Goal: Task Accomplishment & Management: Manage account settings

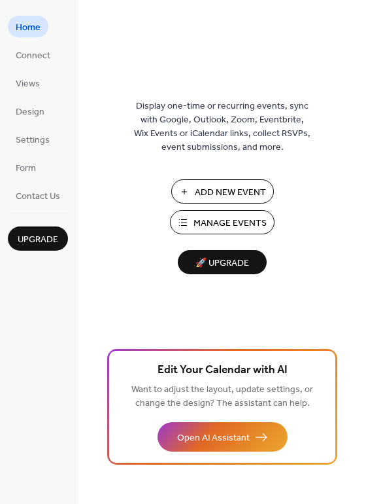
click at [232, 218] on span "Manage Events" at bounding box center [230, 224] width 73 height 14
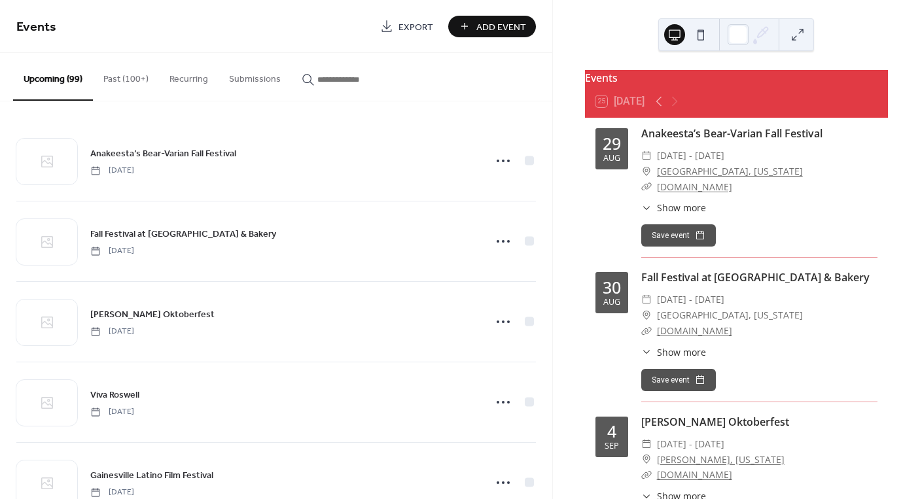
click at [570, 151] on div "Events 25 [DATE] [DATE] Anakeesta’s Bear-Varian Fall Festival ​ [DATE] - [DATE]…" at bounding box center [736, 249] width 367 height 499
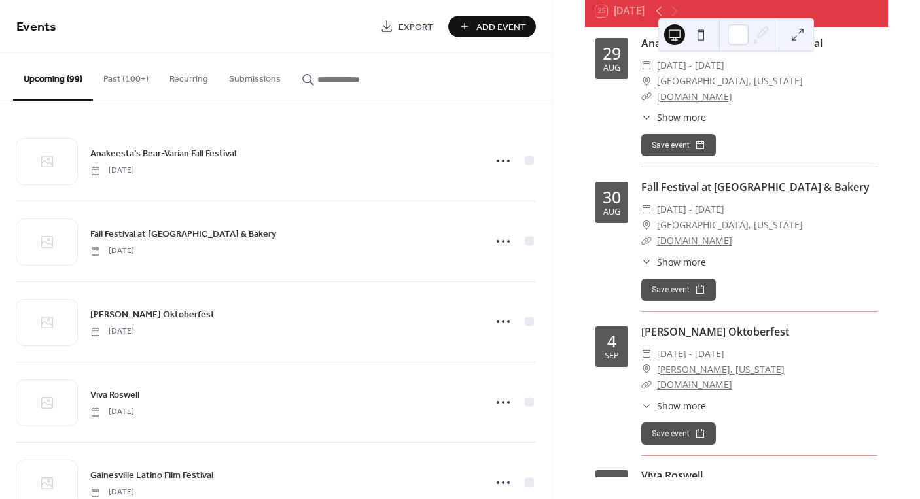
scroll to position [90, 0]
click at [542, 77] on div "Upcoming (99) Past (100+) Recurring Submissions" at bounding box center [276, 77] width 552 height 48
click at [898, 171] on div "Events 25 [DATE] [DATE] Anakeesta’s Bear-Varian Fall Festival ​ [DATE] - [DATE]…" at bounding box center [736, 249] width 367 height 499
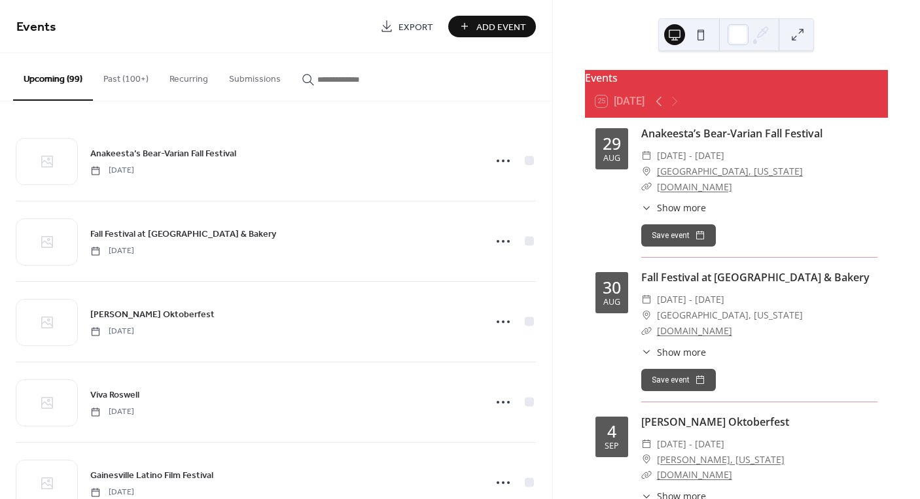
scroll to position [0, 0]
click at [818, 214] on div "​ Show more Enjoy fall colors and decor, live entertainment, fall food and more…" at bounding box center [759, 208] width 236 height 14
click at [865, 241] on div "Save event" at bounding box center [759, 235] width 236 height 22
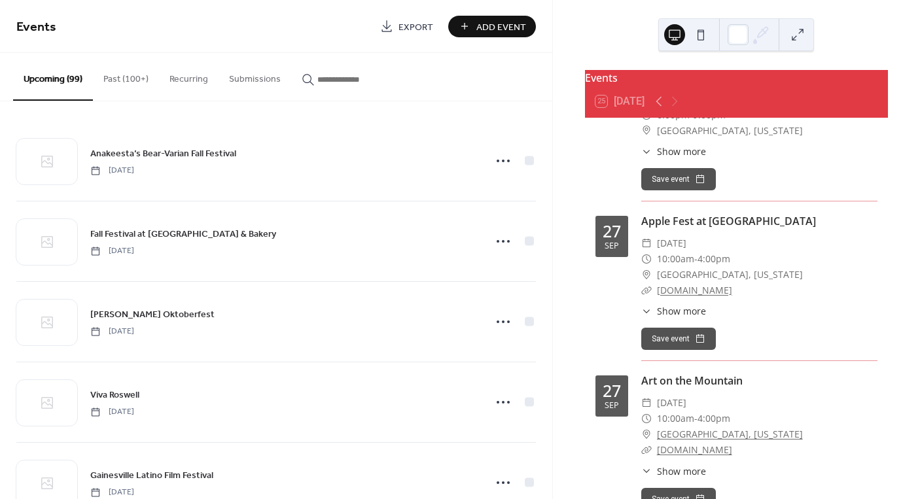
scroll to position [7773, 0]
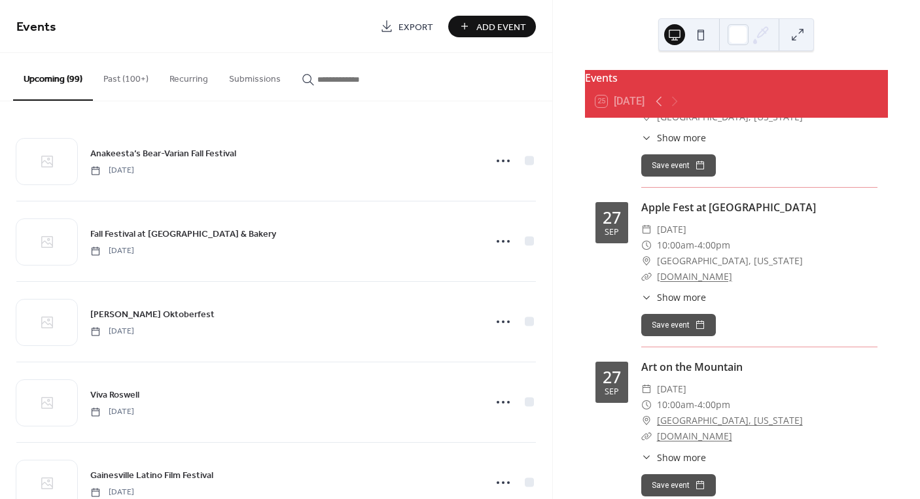
click at [333, 80] on input "button" at bounding box center [356, 80] width 78 height 14
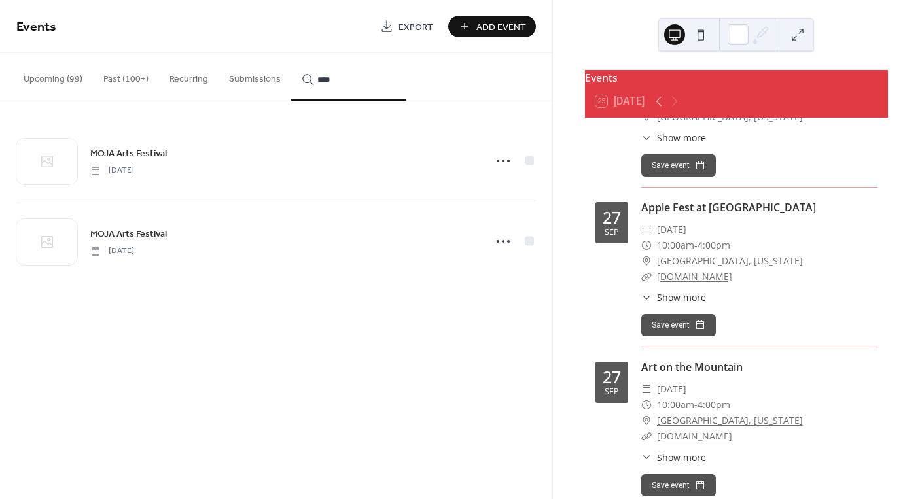
click at [508, 242] on circle at bounding box center [508, 241] width 3 height 3
click at [470, 324] on span "Delete" at bounding box center [479, 326] width 25 height 14
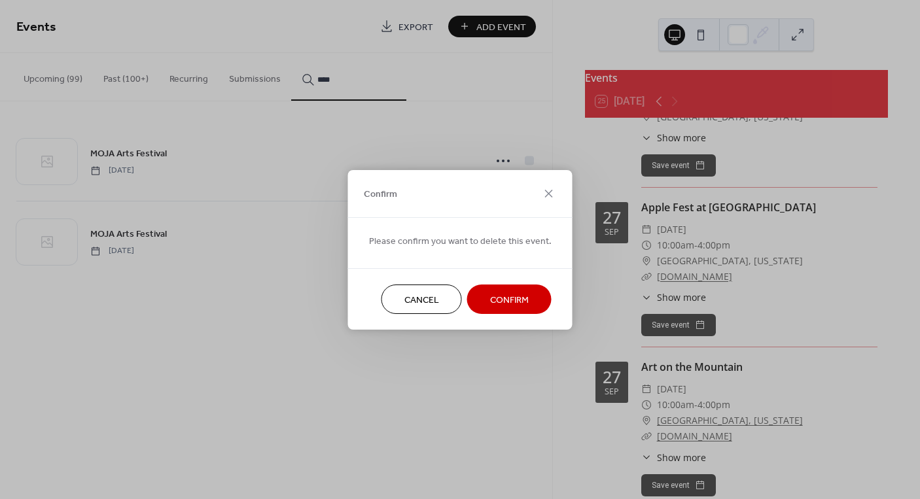
click at [491, 307] on span "Confirm" at bounding box center [509, 300] width 39 height 14
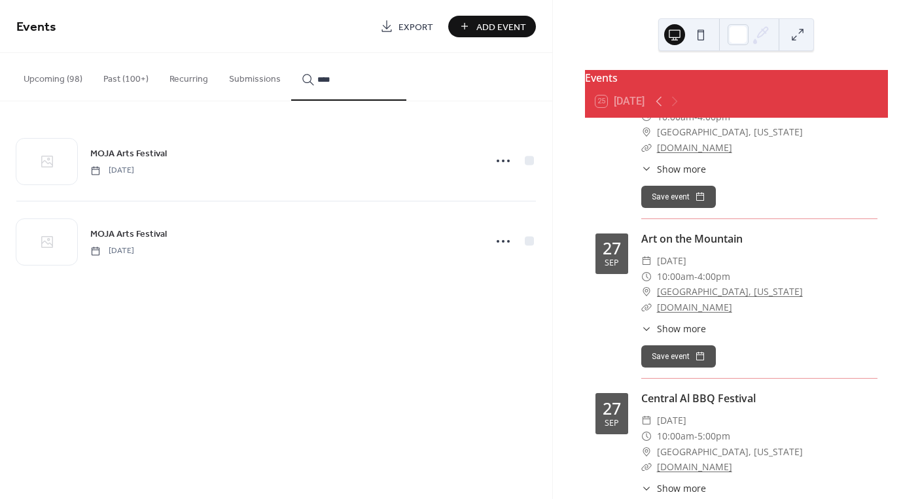
click at [505, 244] on icon at bounding box center [503, 241] width 21 height 21
click at [471, 321] on span "Delete" at bounding box center [479, 326] width 25 height 14
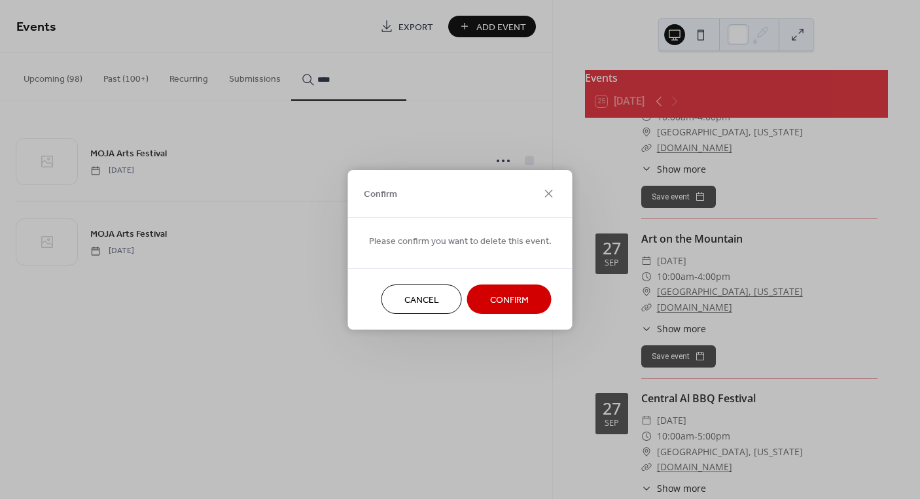
click at [478, 301] on button "Confirm" at bounding box center [509, 299] width 84 height 29
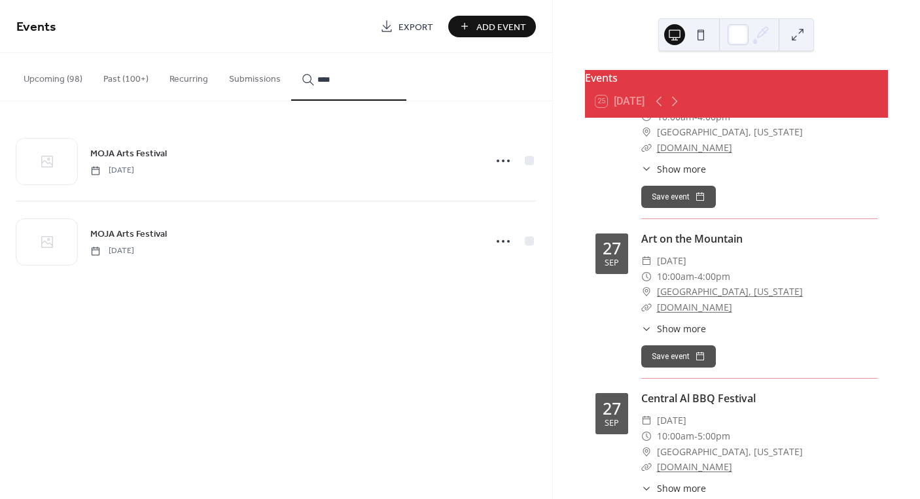
click at [331, 82] on input "****" at bounding box center [356, 80] width 78 height 14
drag, startPoint x: 331, startPoint y: 82, endPoint x: 289, endPoint y: 77, distance: 42.1
click at [291, 77] on button "****" at bounding box center [348, 77] width 115 height 48
drag, startPoint x: 289, startPoint y: 77, endPoint x: 496, endPoint y: 244, distance: 266.1
click at [496, 244] on icon at bounding box center [503, 241] width 21 height 21
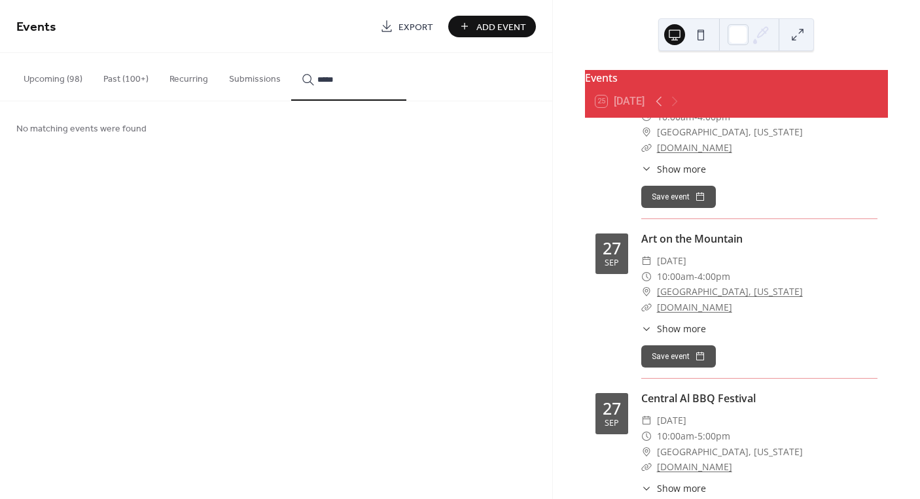
click at [338, 82] on input "*****" at bounding box center [356, 80] width 78 height 14
type input "*"
drag, startPoint x: 332, startPoint y: 104, endPoint x: 500, endPoint y: 245, distance: 220.1
click at [500, 245] on icon at bounding box center [503, 241] width 21 height 21
click at [332, 80] on input "*****" at bounding box center [356, 80] width 78 height 14
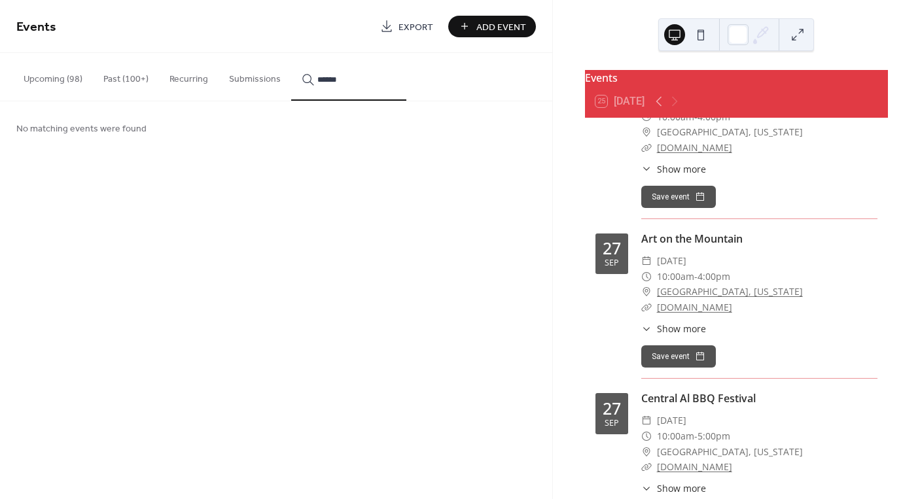
click at [338, 82] on input "******" at bounding box center [356, 80] width 78 height 14
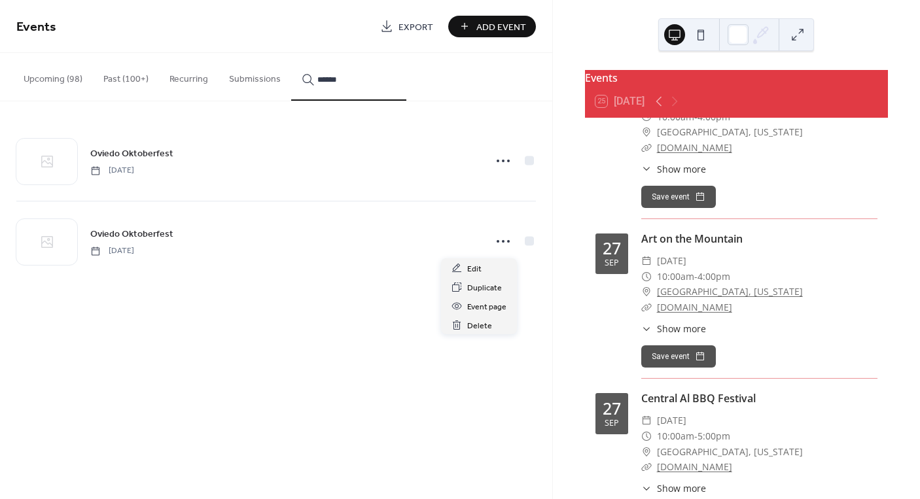
click at [502, 240] on icon at bounding box center [503, 241] width 21 height 21
click at [475, 324] on span "Delete" at bounding box center [479, 326] width 25 height 14
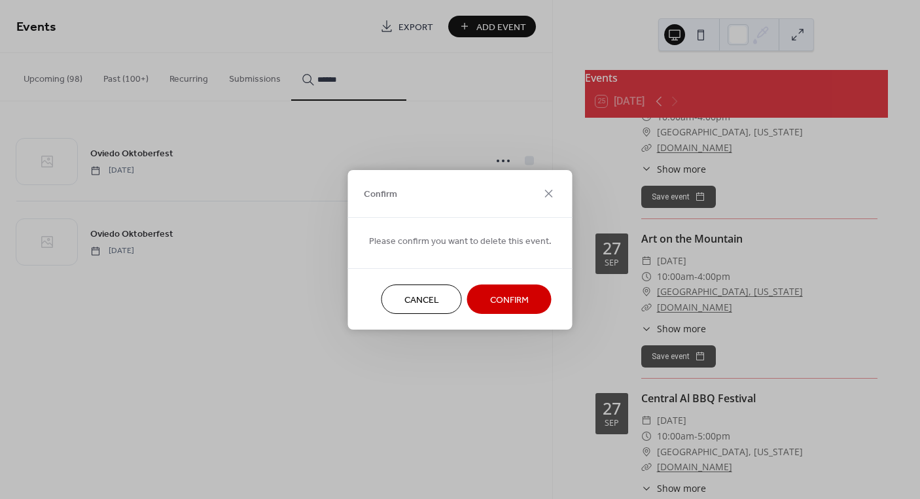
click at [495, 302] on span "Confirm" at bounding box center [509, 300] width 39 height 14
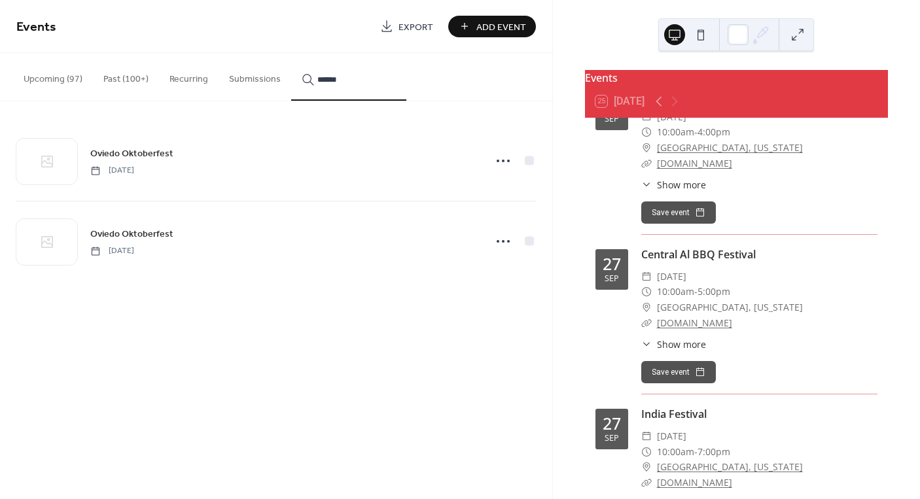
drag, startPoint x: 346, startPoint y: 82, endPoint x: 289, endPoint y: 81, distance: 56.9
click at [291, 81] on button "******" at bounding box center [348, 77] width 115 height 48
drag, startPoint x: 289, startPoint y: 81, endPoint x: 506, endPoint y: 322, distance: 324.7
click at [506, 322] on icon at bounding box center [503, 321] width 21 height 21
click at [341, 82] on input "*******" at bounding box center [356, 80] width 78 height 14
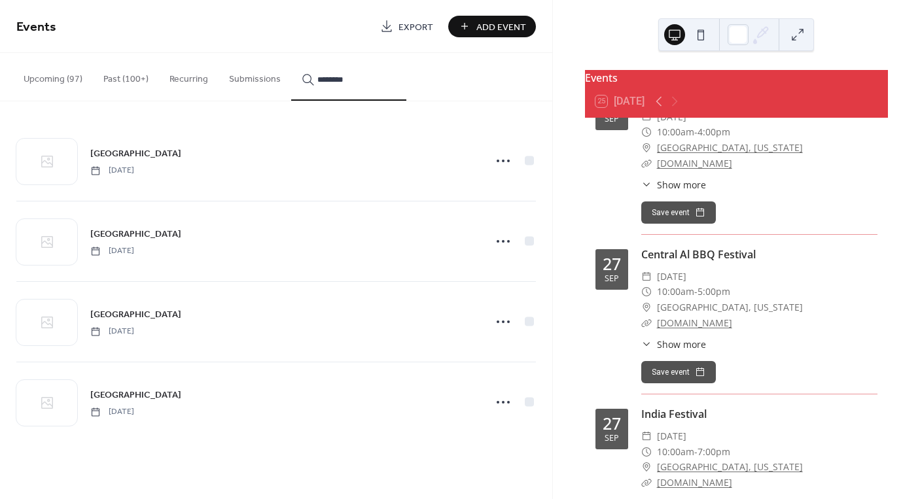
type input "********"
click at [508, 404] on circle at bounding box center [508, 402] width 3 height 3
click at [474, 483] on span "Delete" at bounding box center [479, 487] width 25 height 14
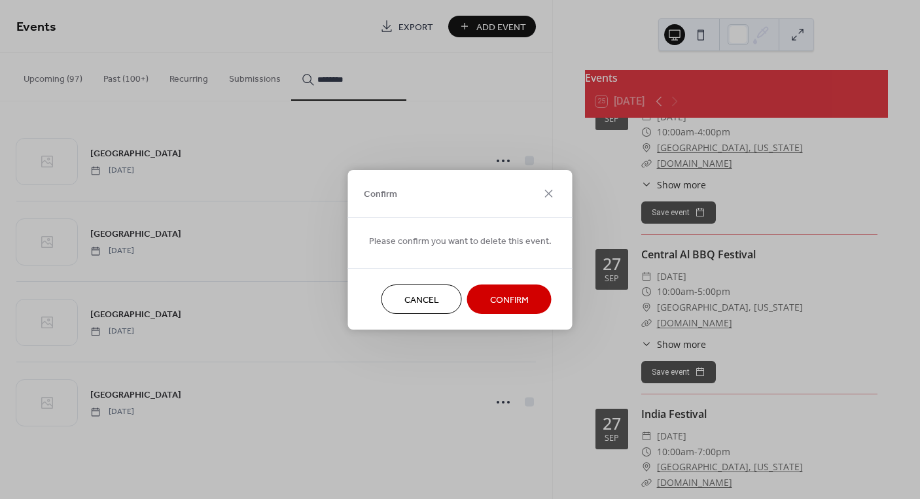
click at [504, 296] on span "Confirm" at bounding box center [509, 300] width 39 height 14
click at [435, 296] on button "Cancel" at bounding box center [421, 299] width 80 height 29
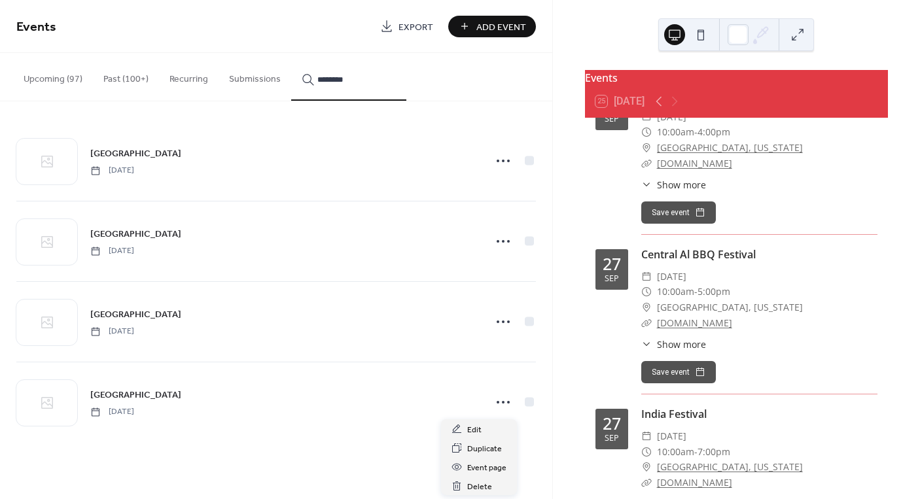
click at [504, 406] on icon at bounding box center [503, 402] width 21 height 21
click at [478, 482] on span "Delete" at bounding box center [479, 487] width 25 height 14
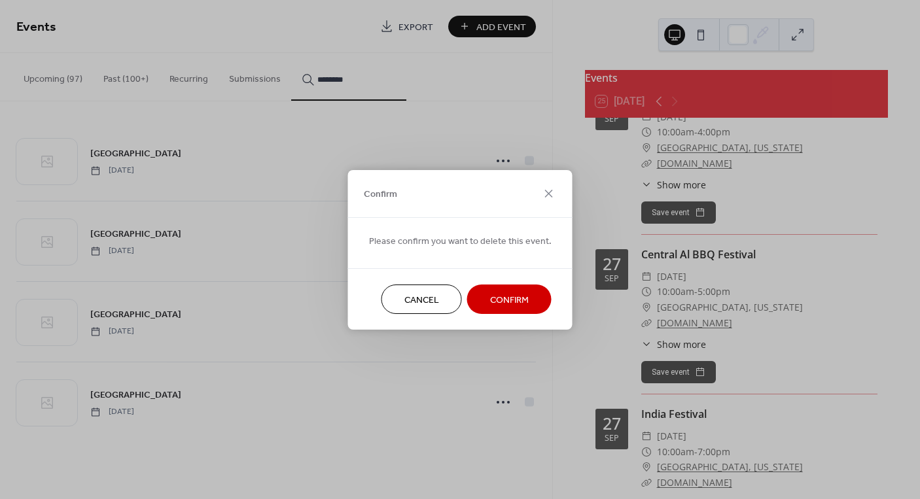
click at [490, 306] on span "Confirm" at bounding box center [509, 300] width 39 height 14
